Goal: Task Accomplishment & Management: Use online tool/utility

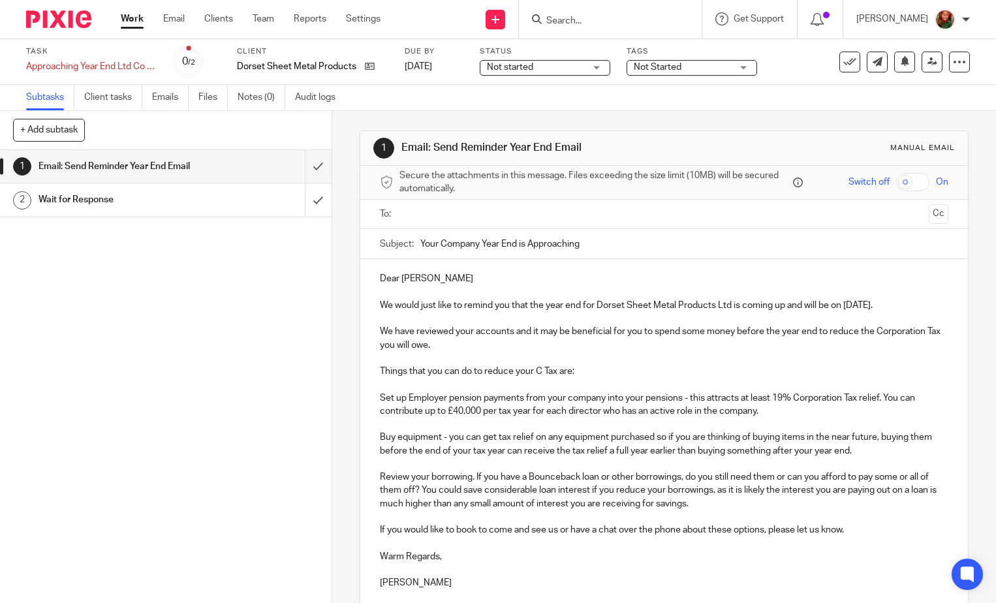
scroll to position [65, 0]
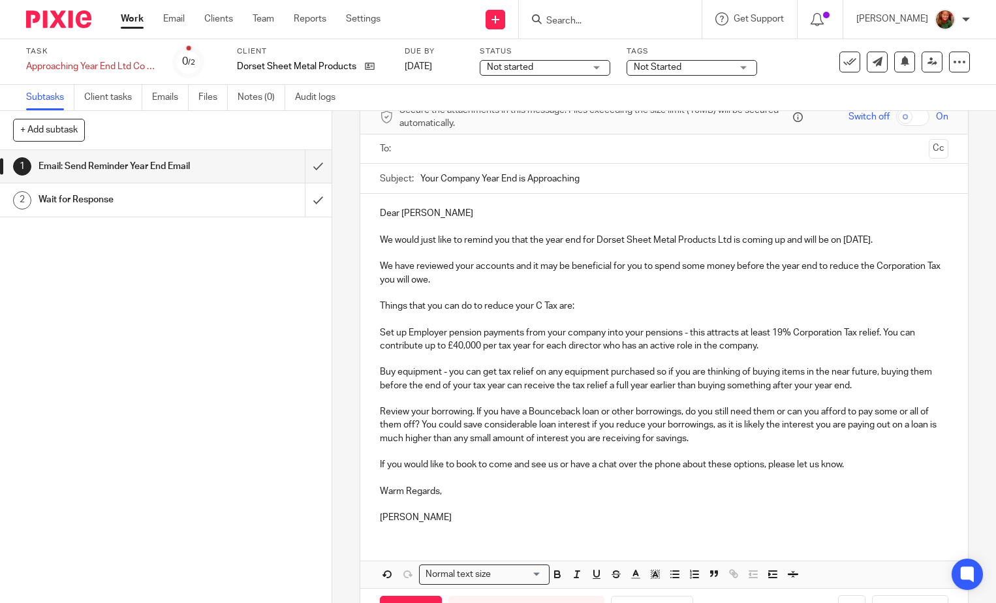
click at [688, 345] on p "Set up Employer pension payments from your company into your pensions - this at…" at bounding box center [664, 339] width 569 height 27
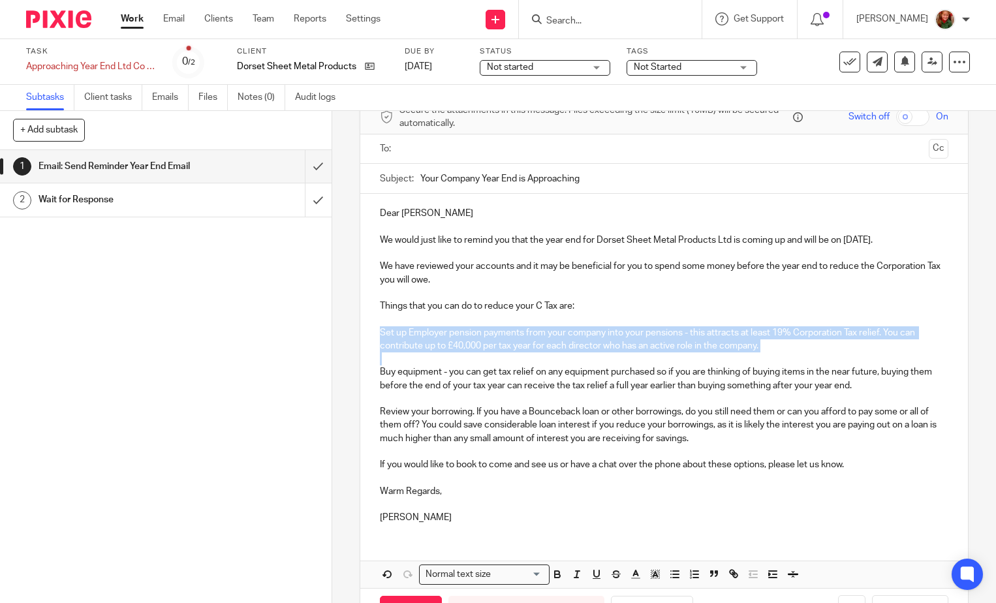
drag, startPoint x: 373, startPoint y: 343, endPoint x: 785, endPoint y: 366, distance: 412.5
click at [785, 366] on div "Dear John We would just like to remind you that the year end for Dorset Sheet M…" at bounding box center [664, 364] width 608 height 340
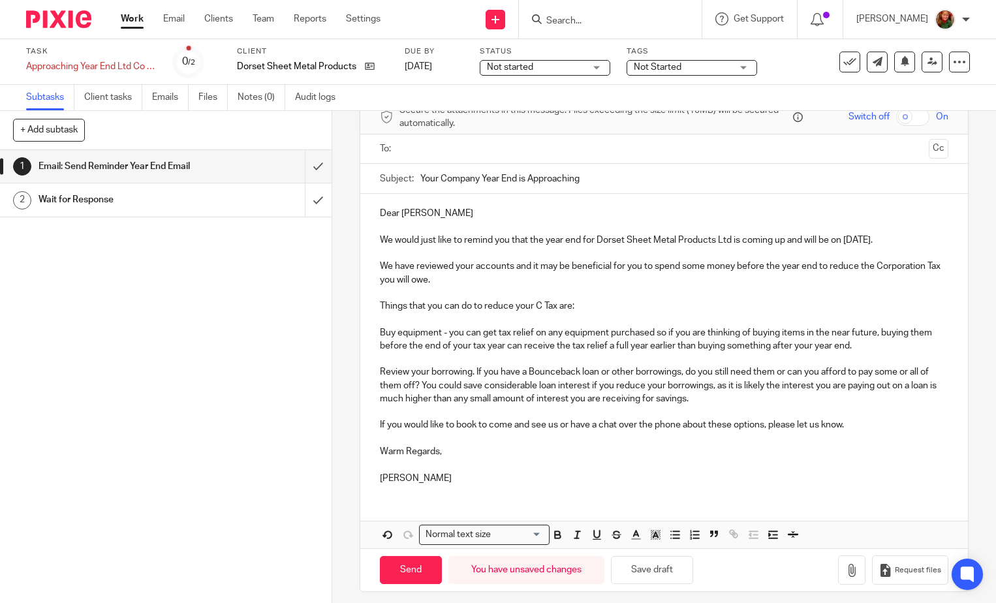
click at [450, 287] on p "We have reviewed your accounts and it may be beneficial for you to spend some m…" at bounding box center [664, 273] width 569 height 27
click at [649, 584] on button "Save draft" at bounding box center [652, 570] width 82 height 28
drag, startPoint x: 526, startPoint y: 384, endPoint x: 578, endPoint y: 386, distance: 51.6
click at [578, 386] on p "Review your borrowing. If you have a Bounceback loan or other borrowings, do yo…" at bounding box center [664, 392] width 569 height 53
click at [866, 431] on p "If you would like to book to come and see us or have a chat over the phone abou…" at bounding box center [664, 424] width 569 height 13
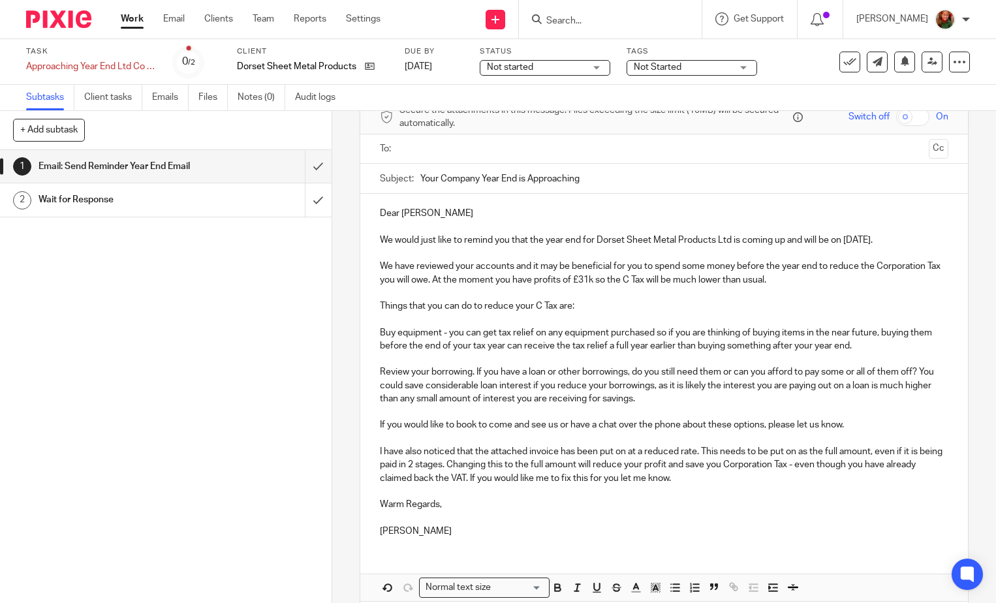
scroll to position [140, 0]
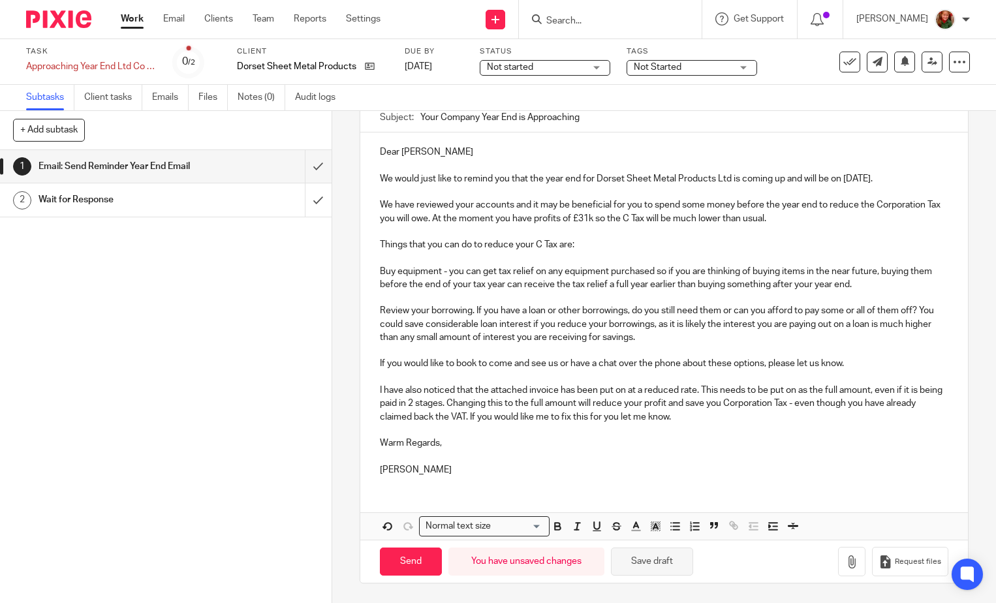
click at [659, 571] on button "Save draft" at bounding box center [652, 562] width 82 height 28
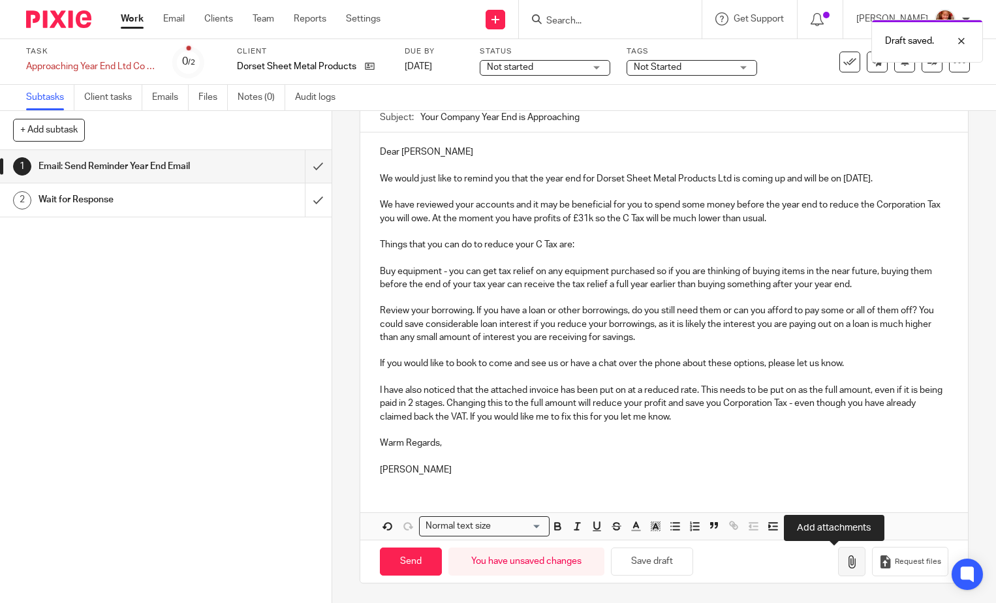
click at [845, 560] on icon "button" at bounding box center [851, 562] width 13 height 13
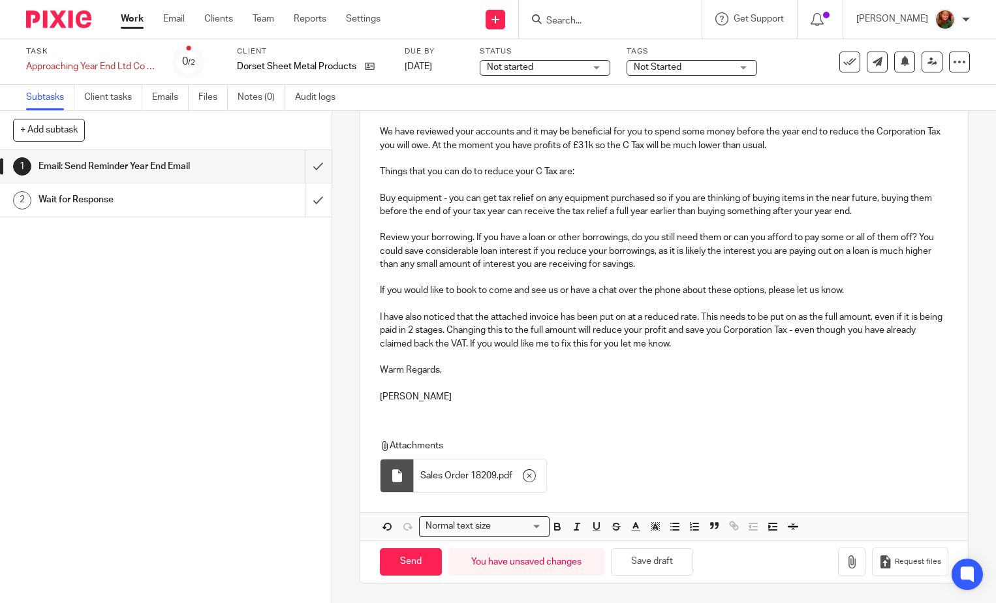
scroll to position [83, 0]
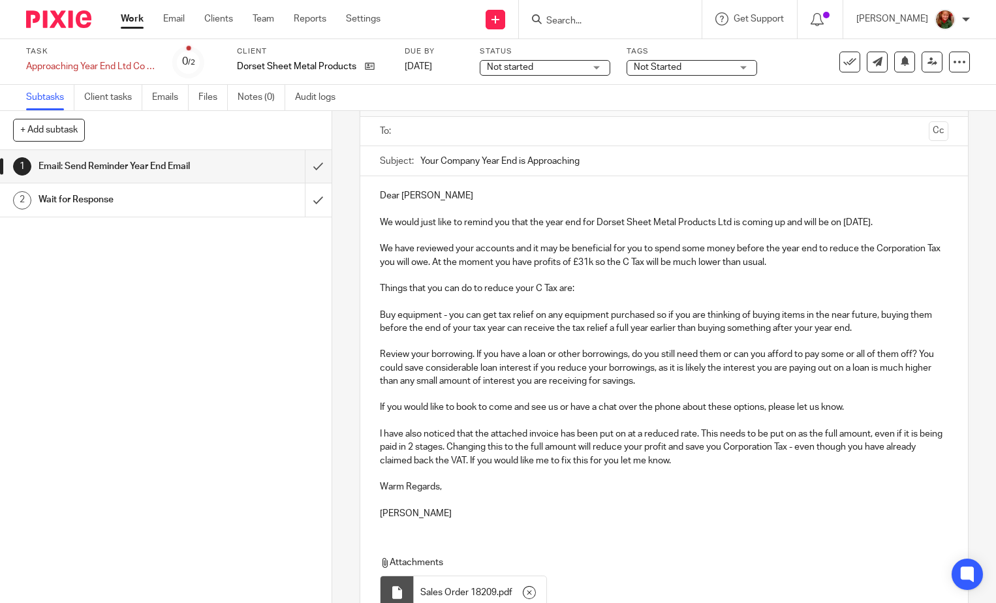
click at [577, 131] on input "text" at bounding box center [663, 131] width 519 height 15
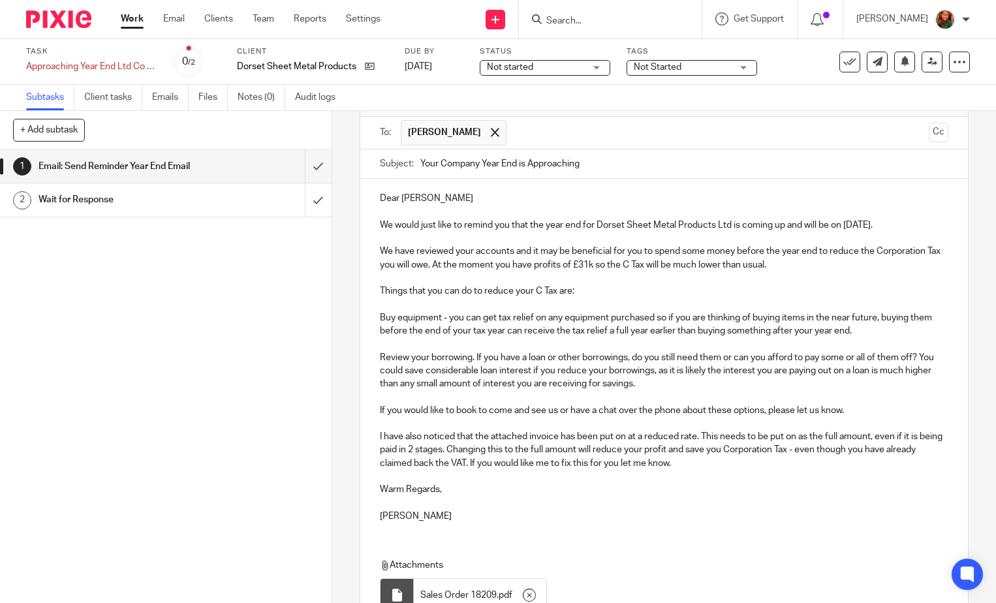
click at [783, 272] on p "We have reviewed your accounts and it may be beneficial for you to spend some m…" at bounding box center [664, 258] width 569 height 27
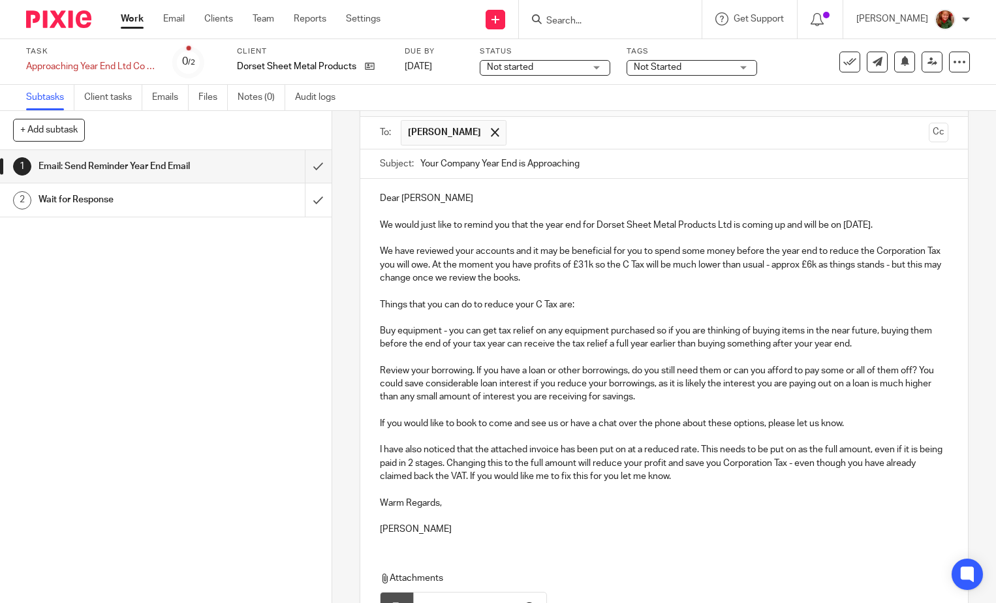
scroll to position [229, 0]
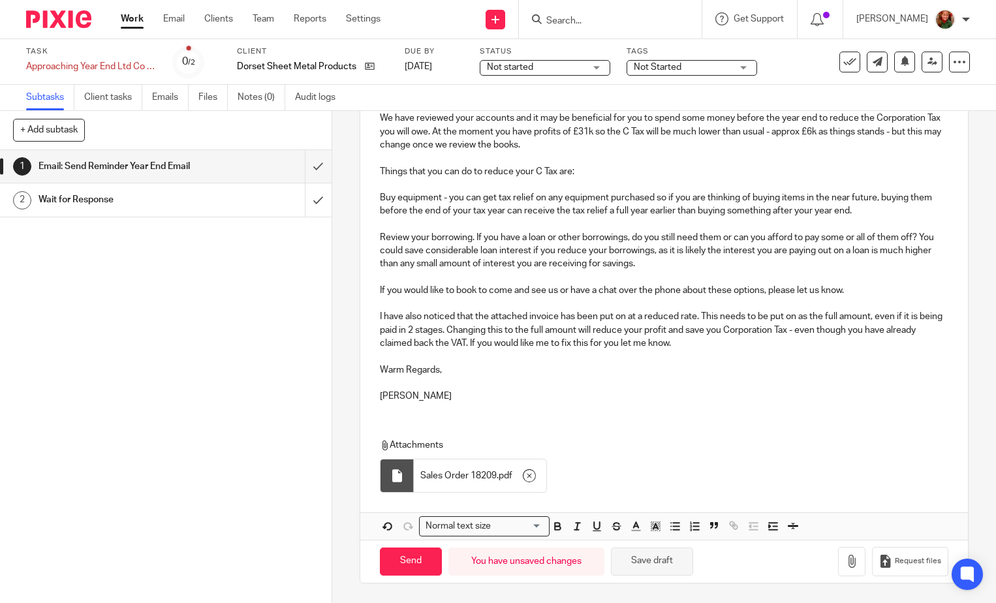
click at [629, 565] on button "Save draft" at bounding box center [652, 562] width 82 height 28
click at [390, 560] on input "Send" at bounding box center [411, 562] width 62 height 28
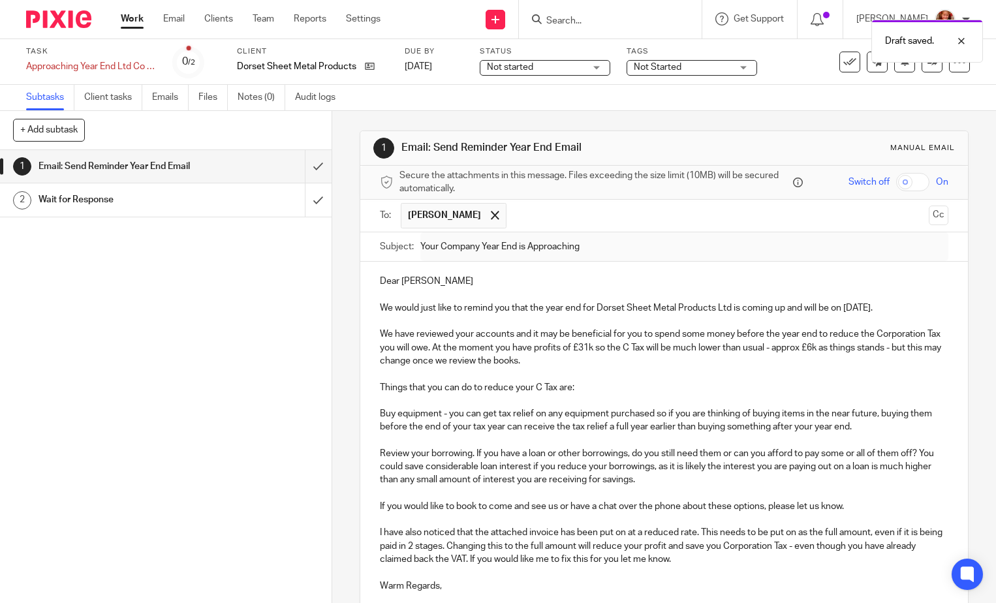
type input "Sent"
click at [657, 65] on span "Not Started" at bounding box center [658, 67] width 48 height 9
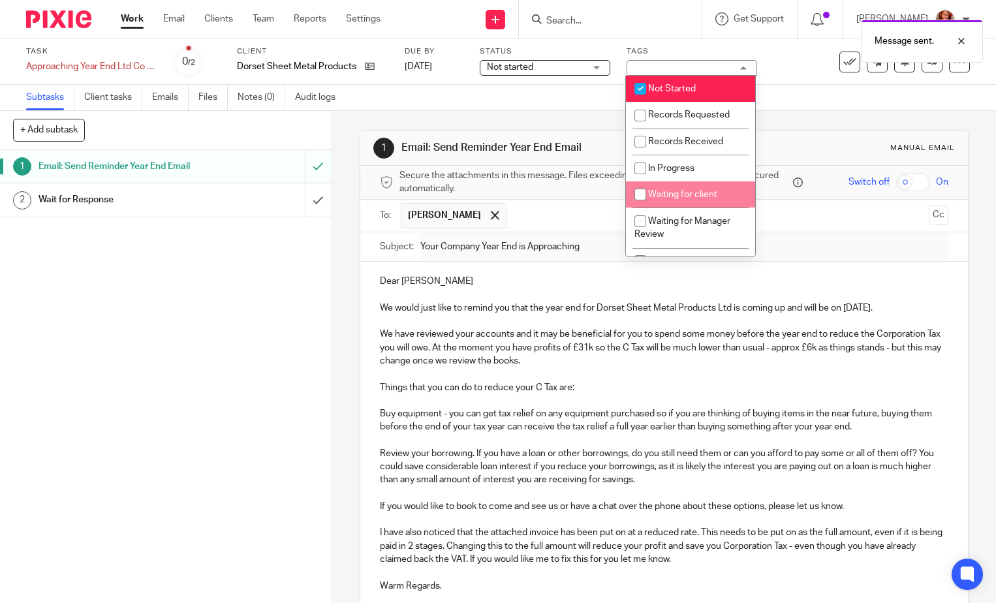
click at [678, 192] on span "Waiting for client" at bounding box center [682, 194] width 69 height 9
checkbox input "true"
click at [648, 89] on input "checkbox" at bounding box center [640, 88] width 25 height 25
checkbox input "false"
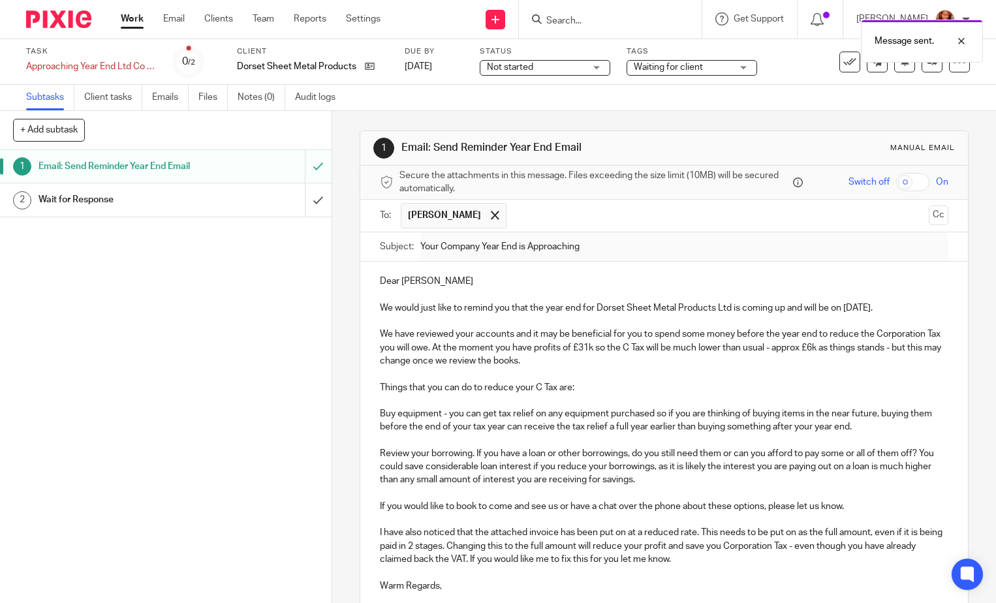
click at [561, 71] on span "Not started" at bounding box center [536, 68] width 98 height 14
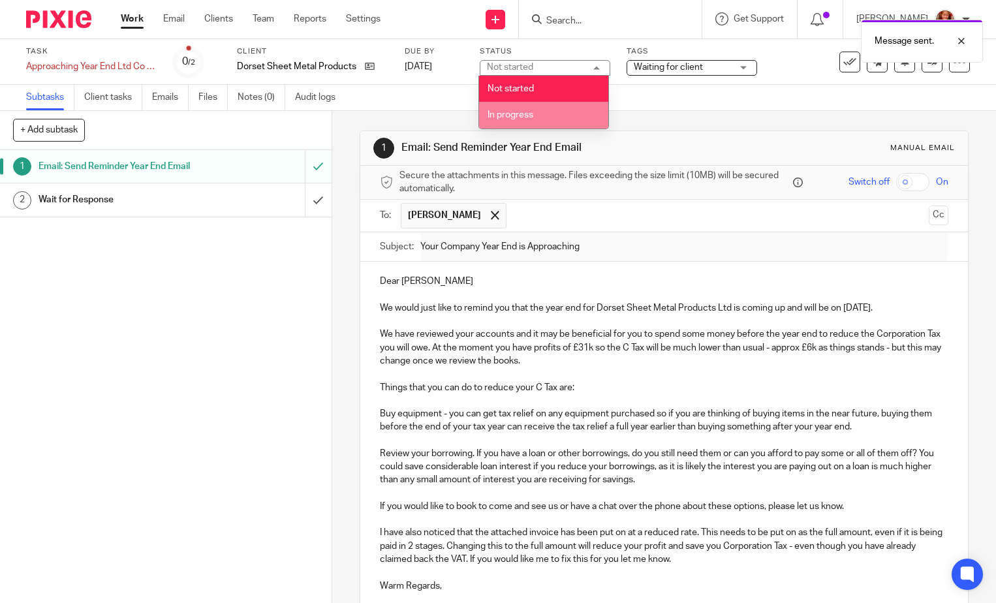
click at [561, 116] on li "In progress" at bounding box center [543, 115] width 129 height 27
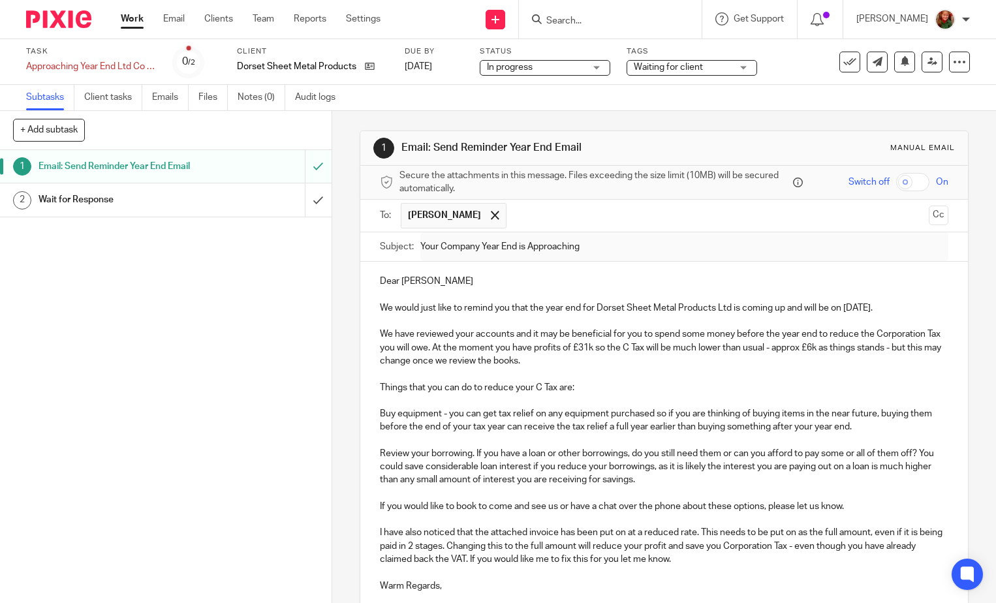
click at [672, 101] on div "Subtasks Client tasks Emails Files Notes (0) Audit logs" at bounding box center [498, 98] width 996 height 26
click at [129, 21] on link "Work" at bounding box center [132, 18] width 23 height 13
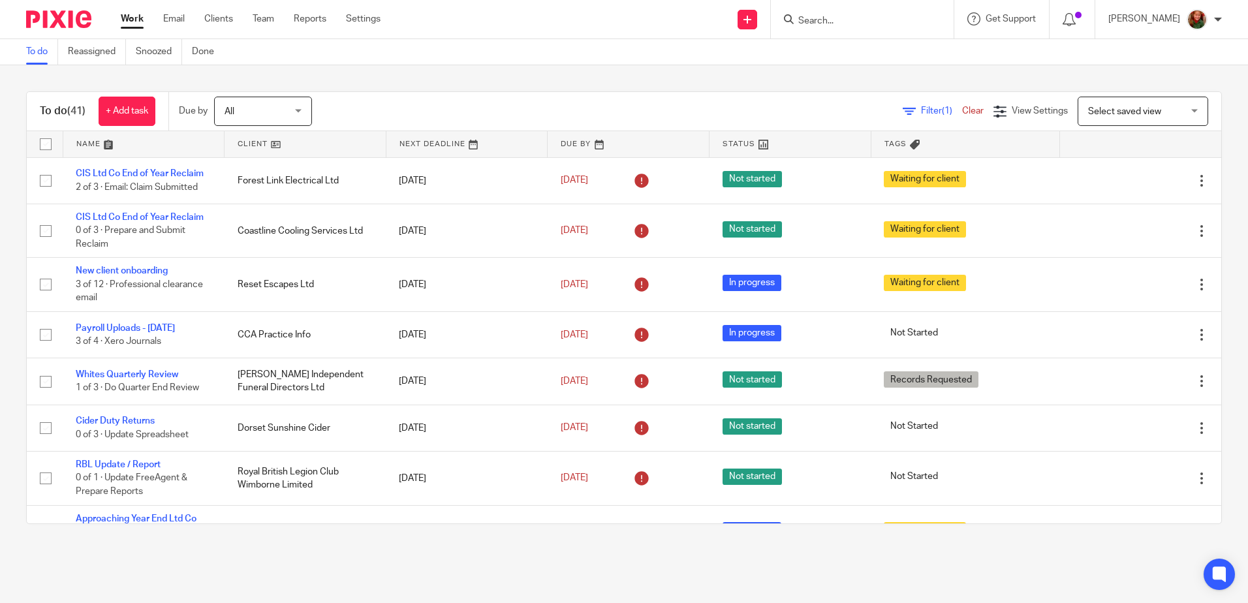
click at [87, 146] on link at bounding box center [143, 144] width 161 height 26
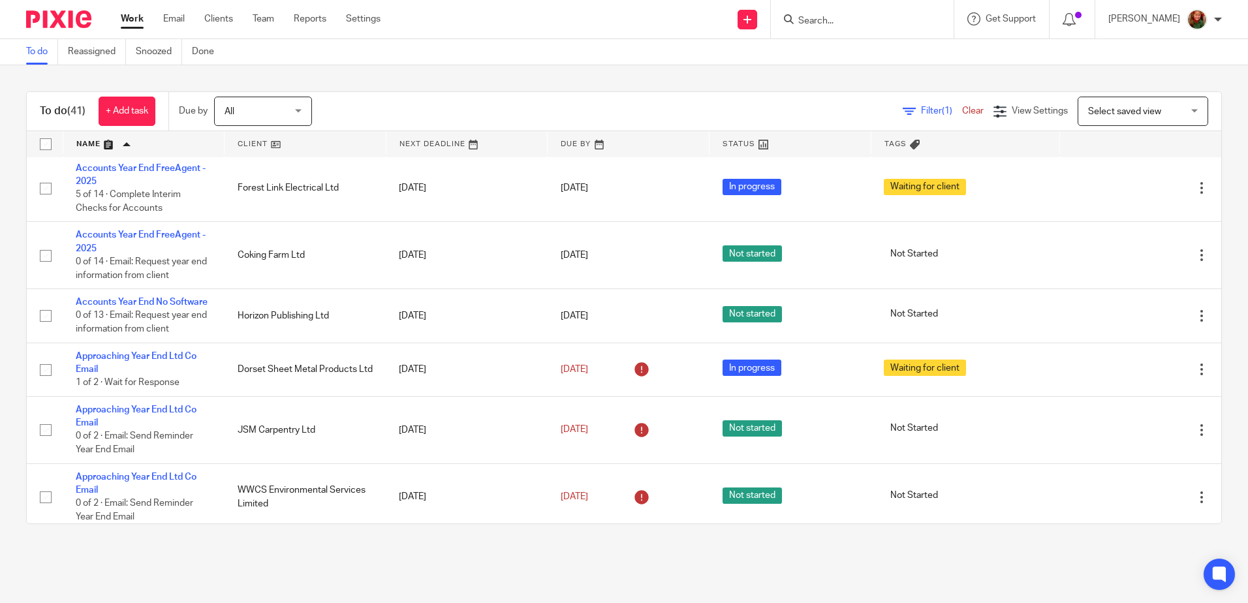
scroll to position [457, 0]
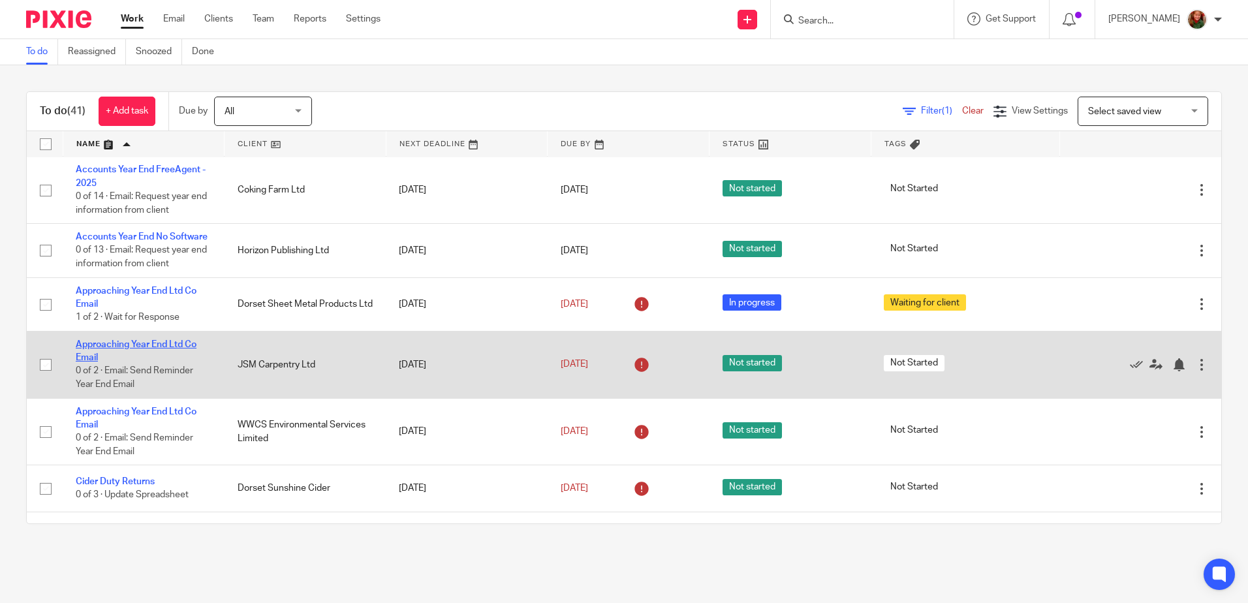
click at [119, 354] on link "Approaching Year End Ltd Co Email" at bounding box center [136, 351] width 121 height 22
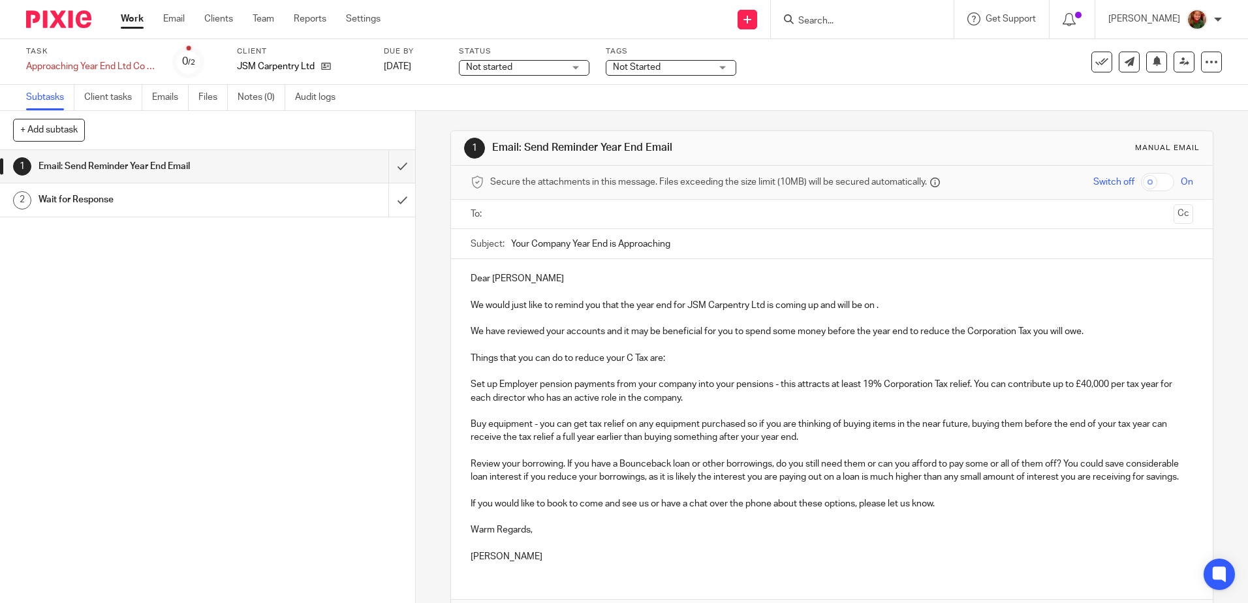
drag, startPoint x: 877, startPoint y: 306, endPoint x: 880, endPoint y: 322, distance: 16.6
click at [877, 307] on p "We would just like to remind you that the year end for JSM Carpentry Ltd is com…" at bounding box center [832, 305] width 722 height 13
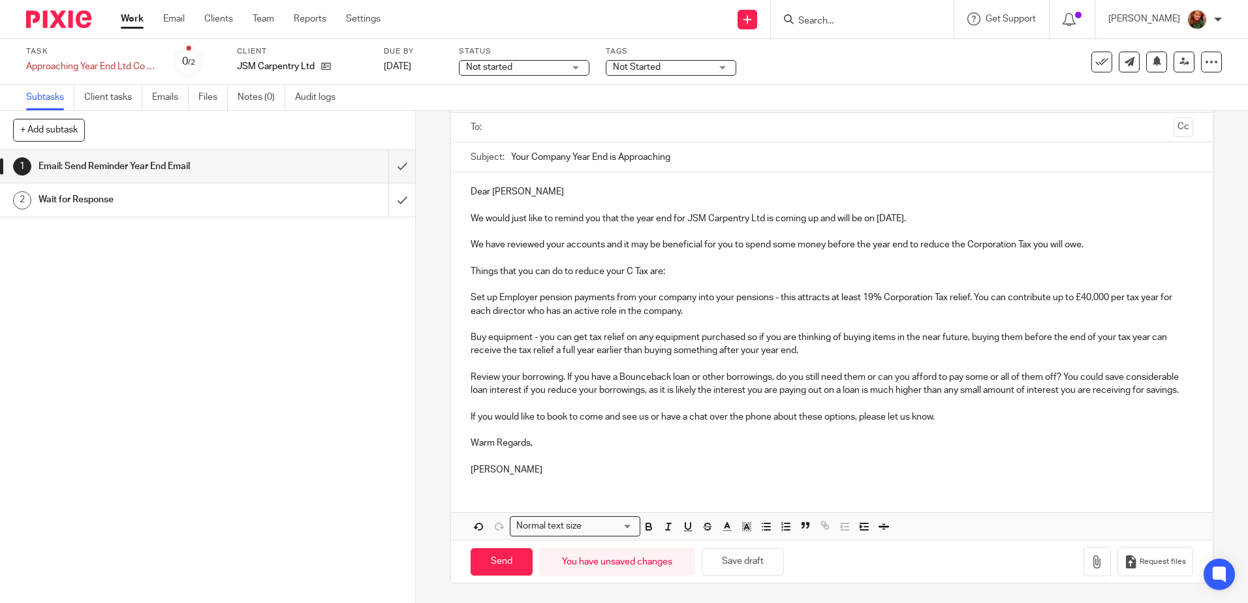
click at [709, 300] on p "Set up Employer pension payments from your company into your pensions - this at…" at bounding box center [832, 304] width 722 height 27
click at [811, 337] on p "Buy equipment - you can get tax relief on any equipment purchased so if you are…" at bounding box center [832, 344] width 722 height 27
drag, startPoint x: 465, startPoint y: 363, endPoint x: 621, endPoint y: 396, distance: 160.2
click at [621, 396] on div "Dear Joshua We would just like to remind you that the year end for JSM Carpentr…" at bounding box center [831, 329] width 761 height 314
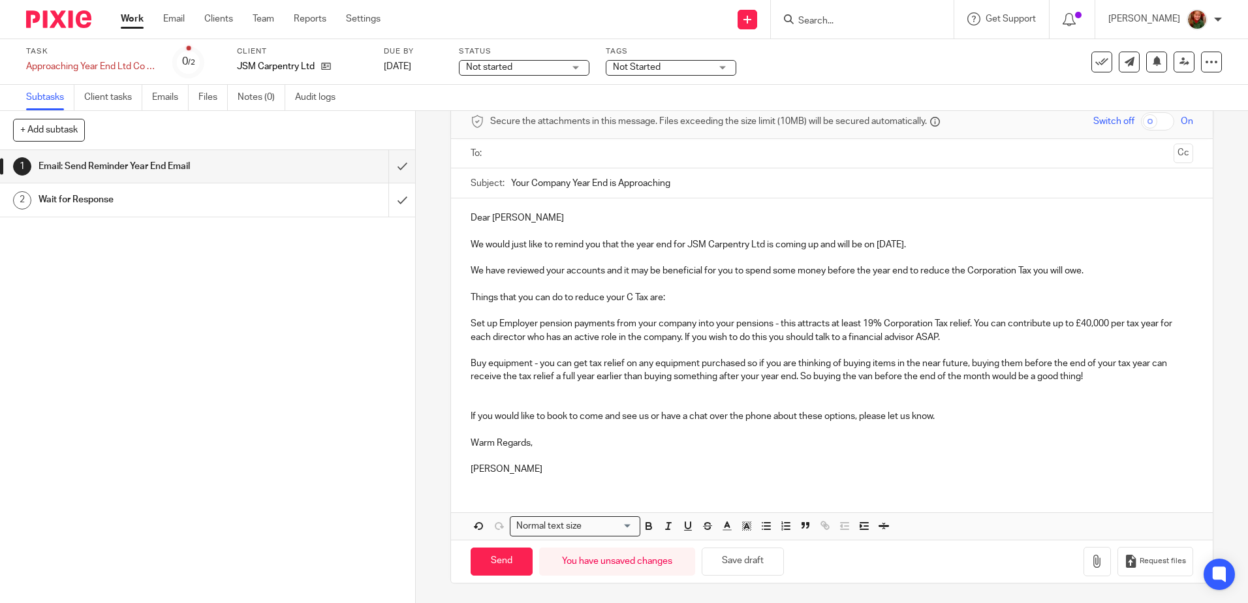
scroll to position [47, 0]
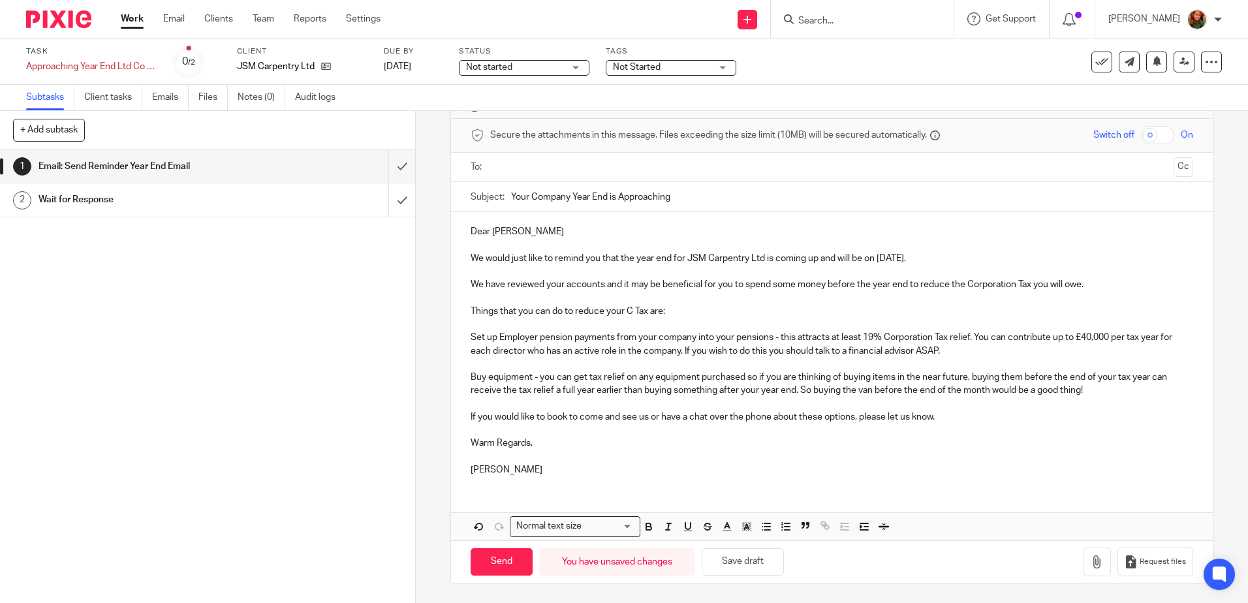
click at [602, 167] on input "text" at bounding box center [831, 167] width 673 height 15
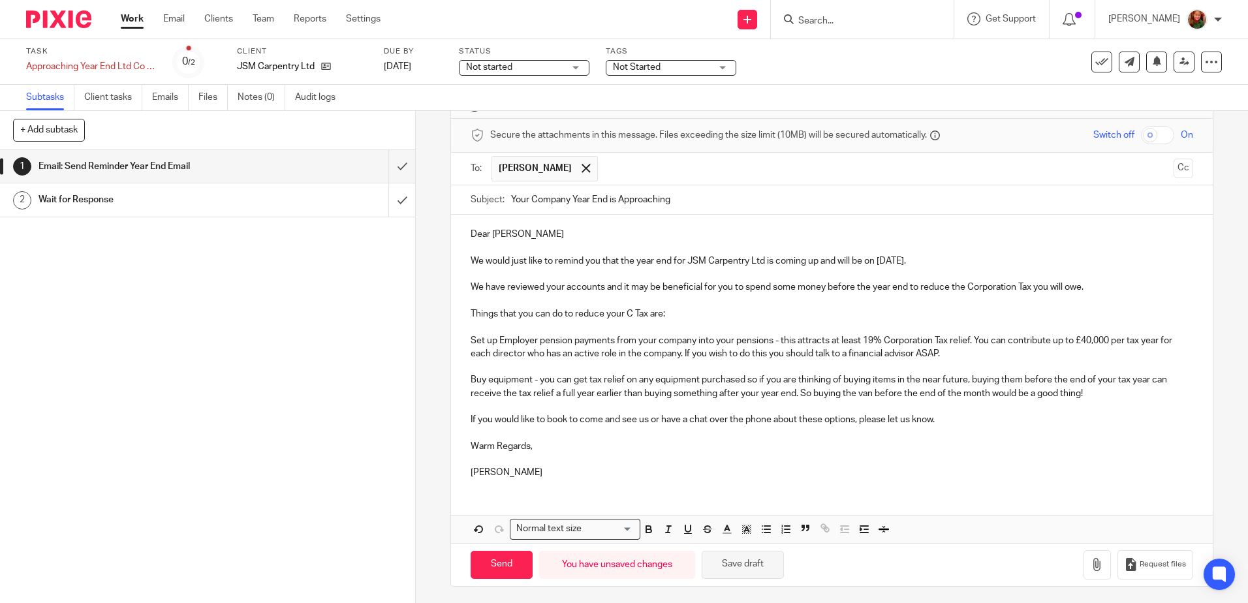
click at [755, 568] on button "Save draft" at bounding box center [743, 565] width 82 height 28
click at [492, 567] on input "Send" at bounding box center [502, 565] width 62 height 28
type input "Sent"
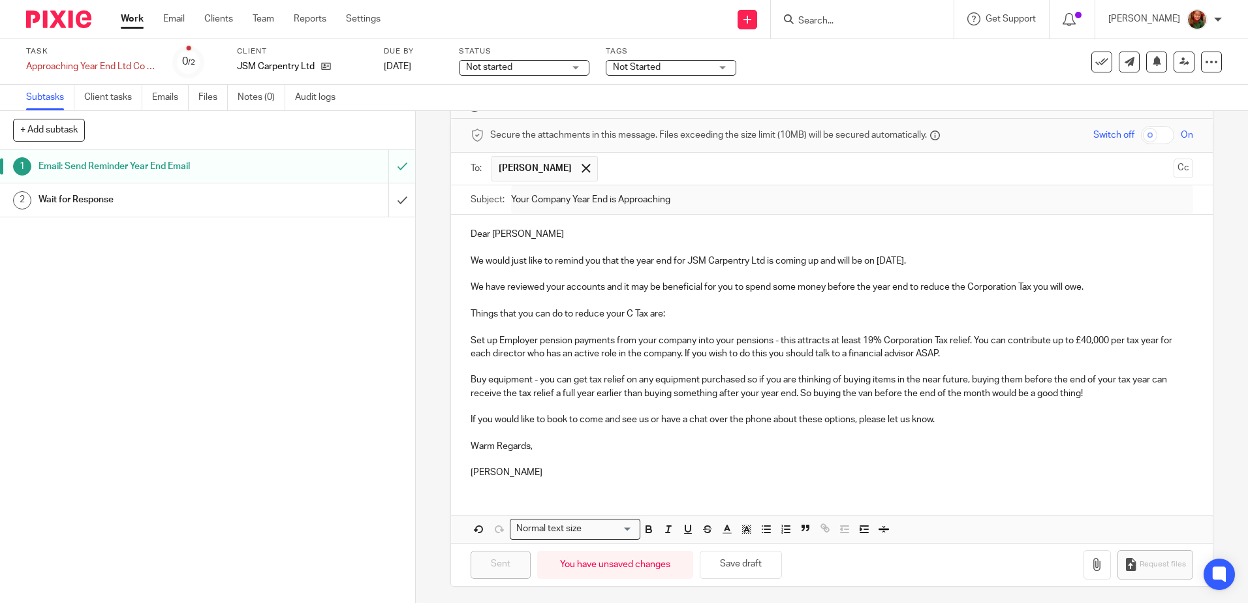
drag, startPoint x: 541, startPoint y: 68, endPoint x: 540, endPoint y: 74, distance: 6.6
click at [541, 68] on span "Not started" at bounding box center [515, 68] width 98 height 14
click at [533, 108] on li "In progress" at bounding box center [524, 115] width 129 height 27
click at [667, 70] on span "Not Started" at bounding box center [662, 68] width 98 height 14
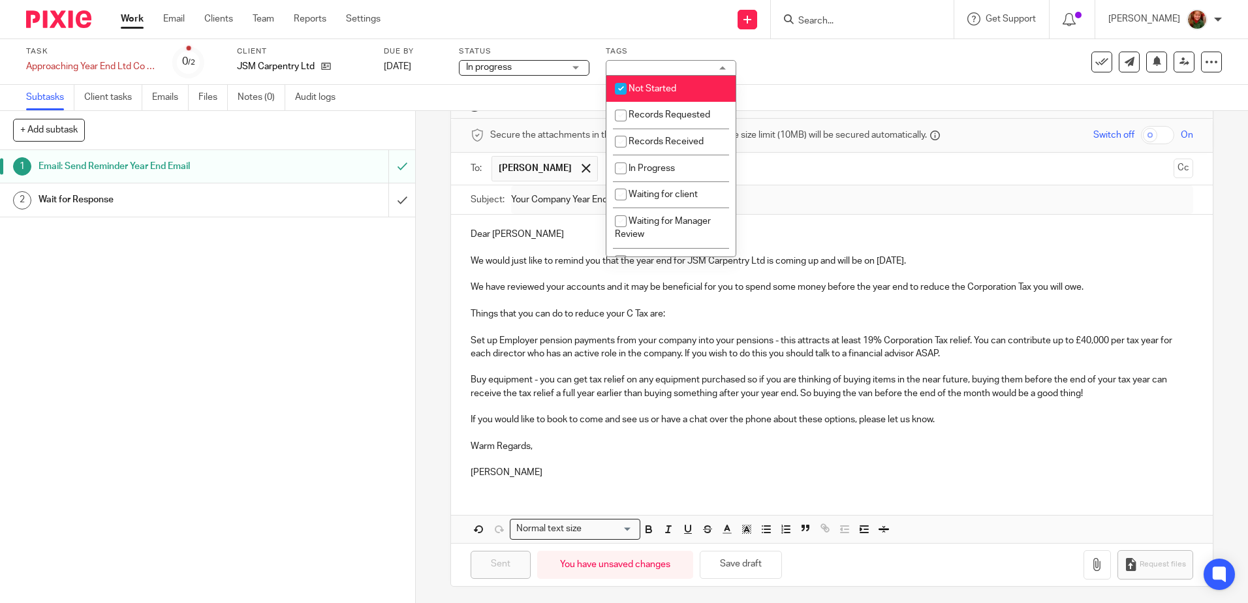
click at [679, 85] on li "Not Started" at bounding box center [670, 89] width 129 height 27
checkbox input "false"
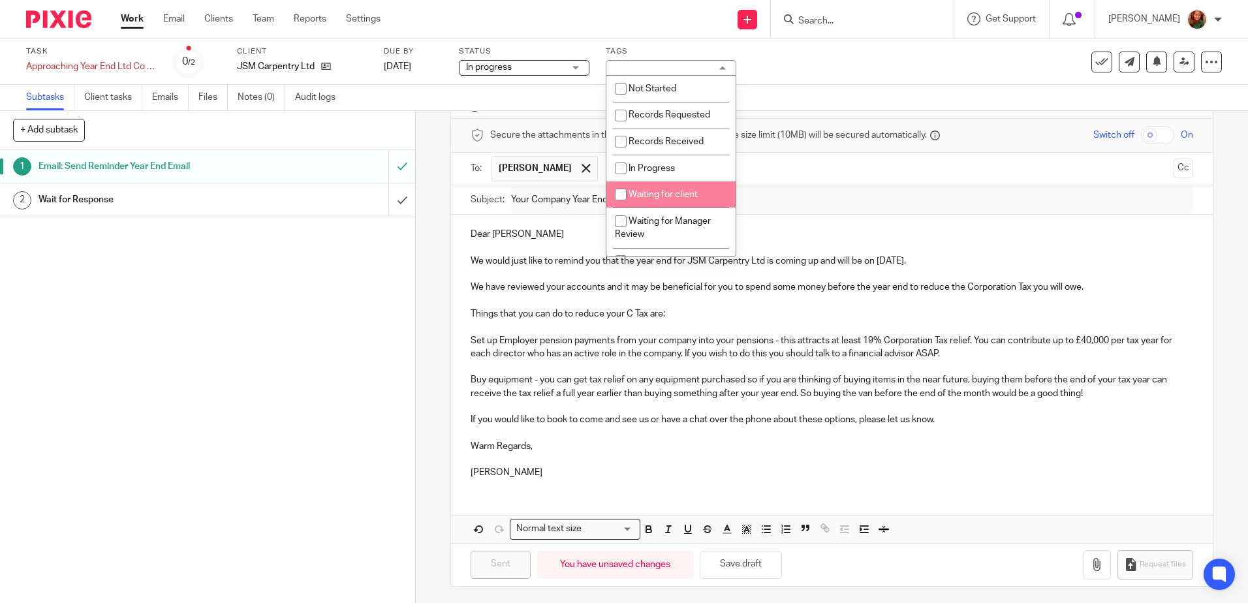
click at [668, 198] on span "Waiting for client" at bounding box center [663, 194] width 69 height 9
checkbox input "true"
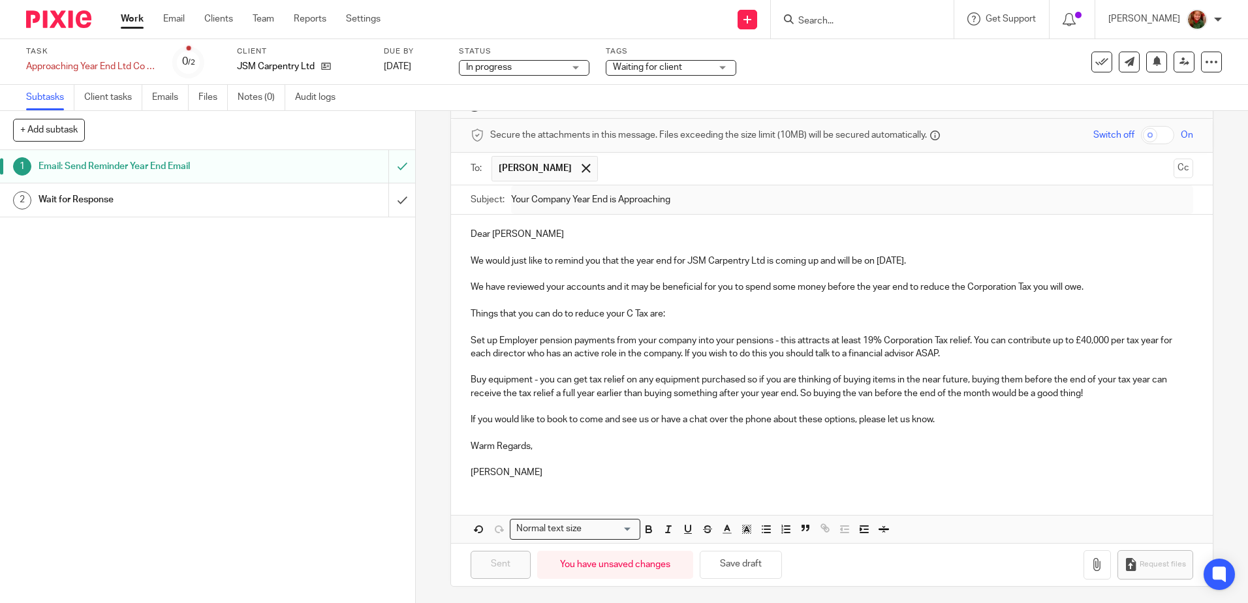
click at [131, 18] on link "Work" at bounding box center [132, 18] width 23 height 13
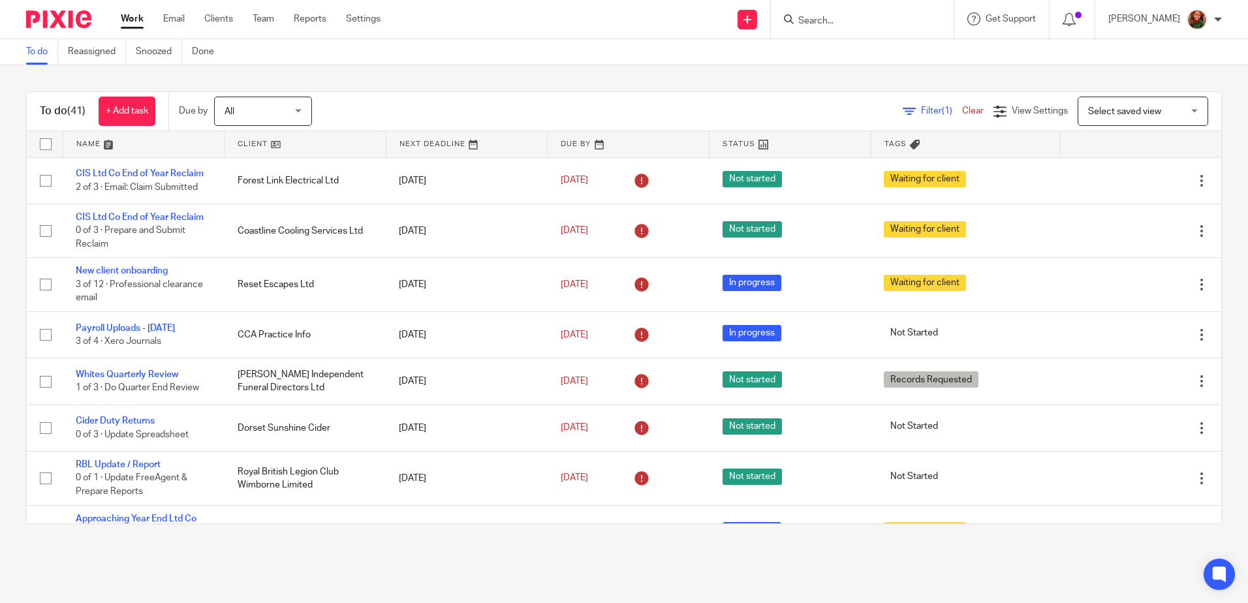
click at [79, 144] on link at bounding box center [143, 144] width 161 height 26
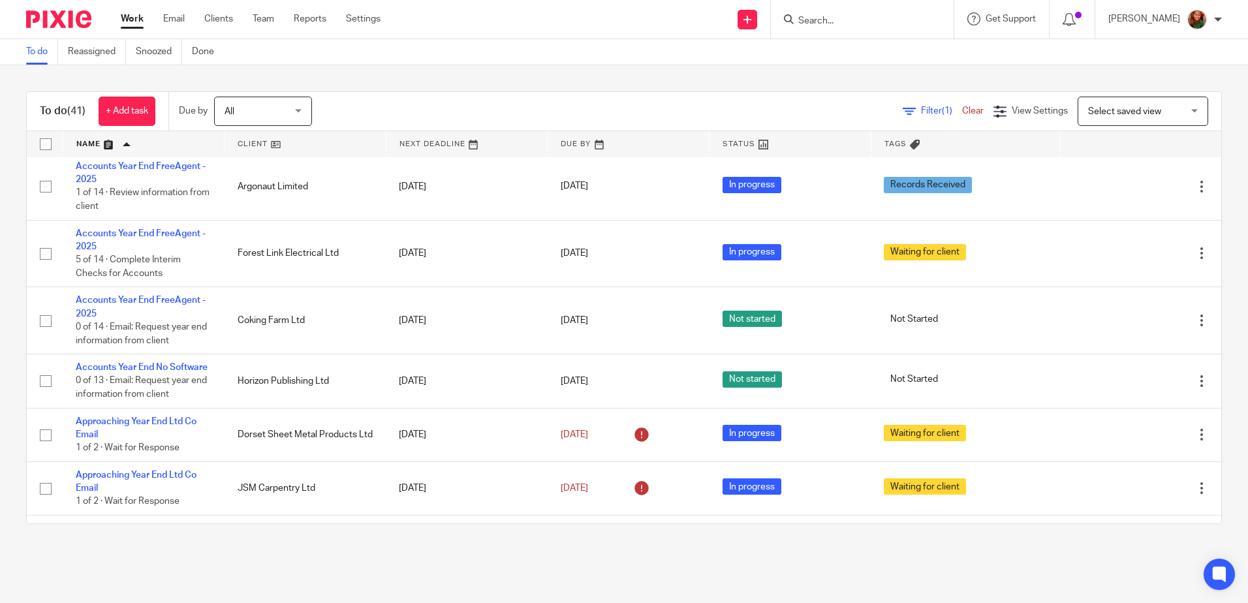
scroll to position [522, 0]
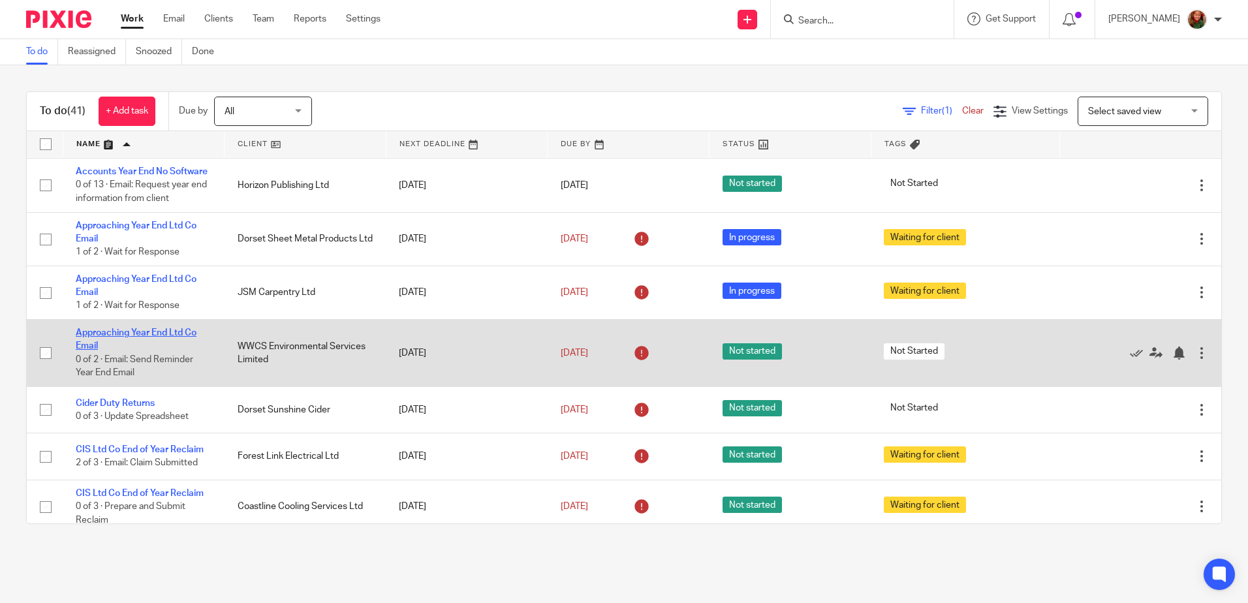
click at [123, 347] on link "Approaching Year End Ltd Co Email" at bounding box center [136, 339] width 121 height 22
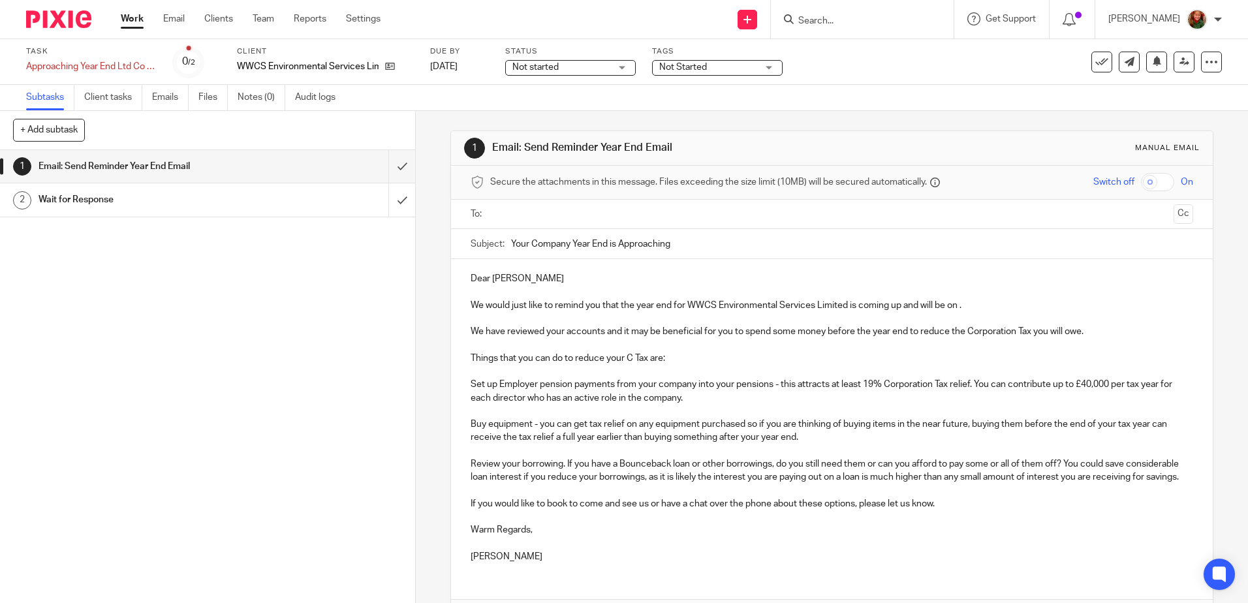
click at [517, 277] on p "Dear [PERSON_NAME]" at bounding box center [832, 278] width 722 height 13
click at [960, 307] on p "We would just like to remind you that the year end for WWCS Environmental Servi…" at bounding box center [832, 305] width 722 height 13
click at [958, 307] on p "We would just like to remind you that the year end for WWCS Environmental Servi…" at bounding box center [832, 305] width 722 height 13
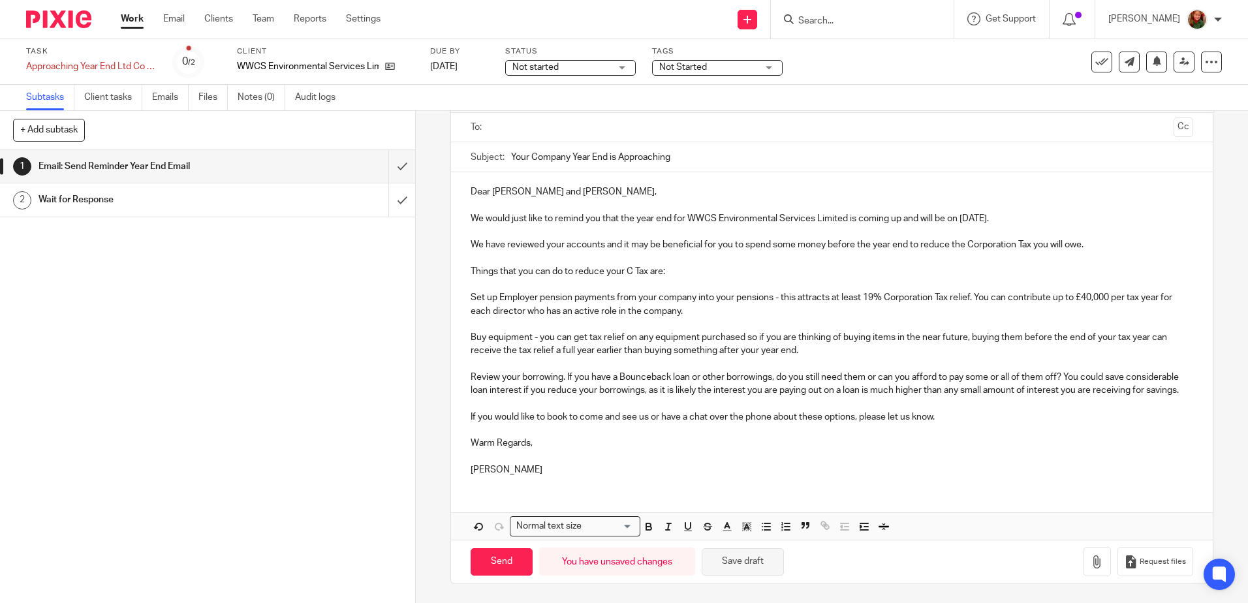
click at [746, 559] on button "Save draft" at bounding box center [743, 562] width 82 height 28
